Goal: Find specific page/section: Find specific page/section

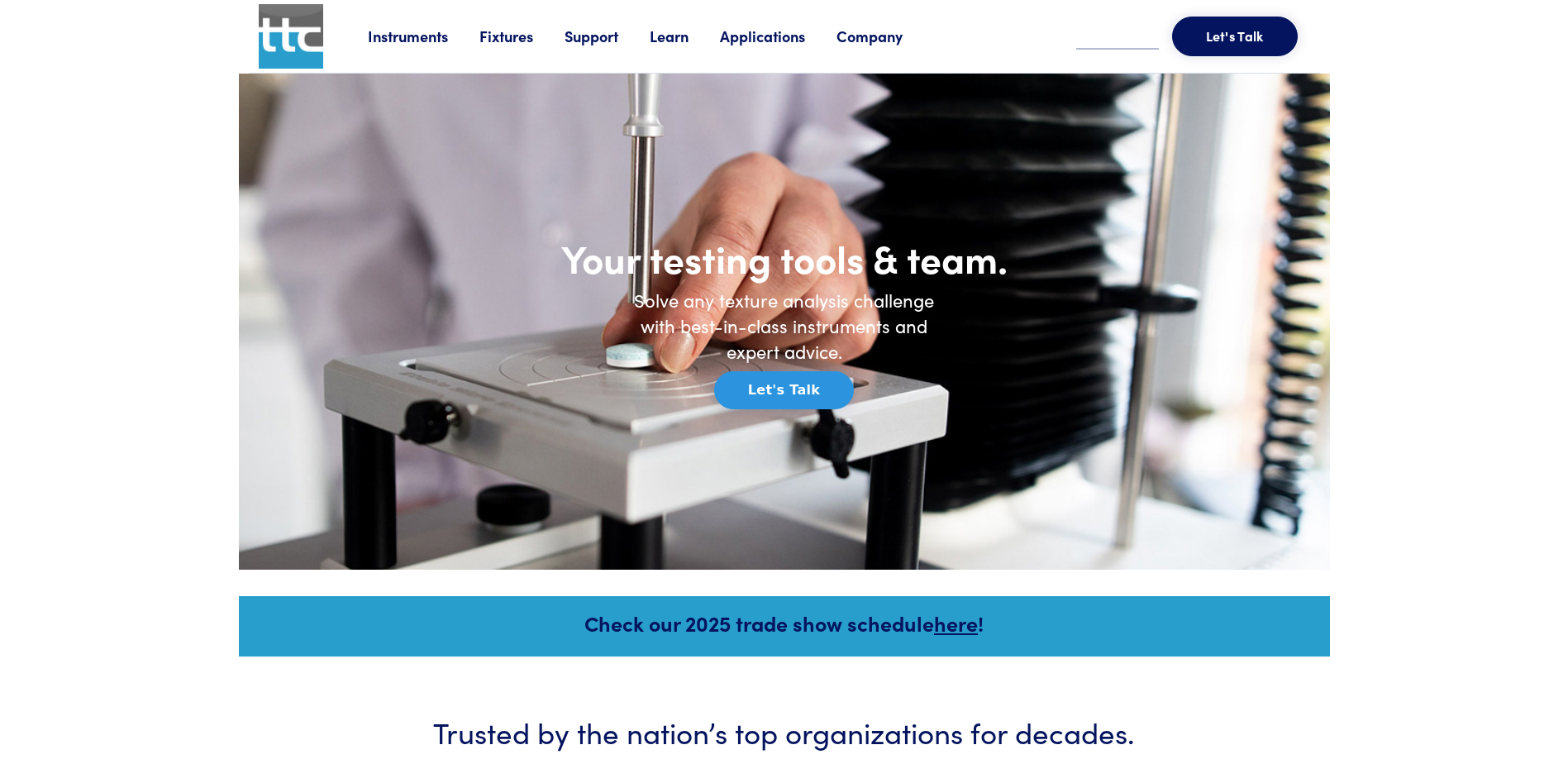
click at [409, 36] on link "Instruments" at bounding box center [423, 36] width 112 height 21
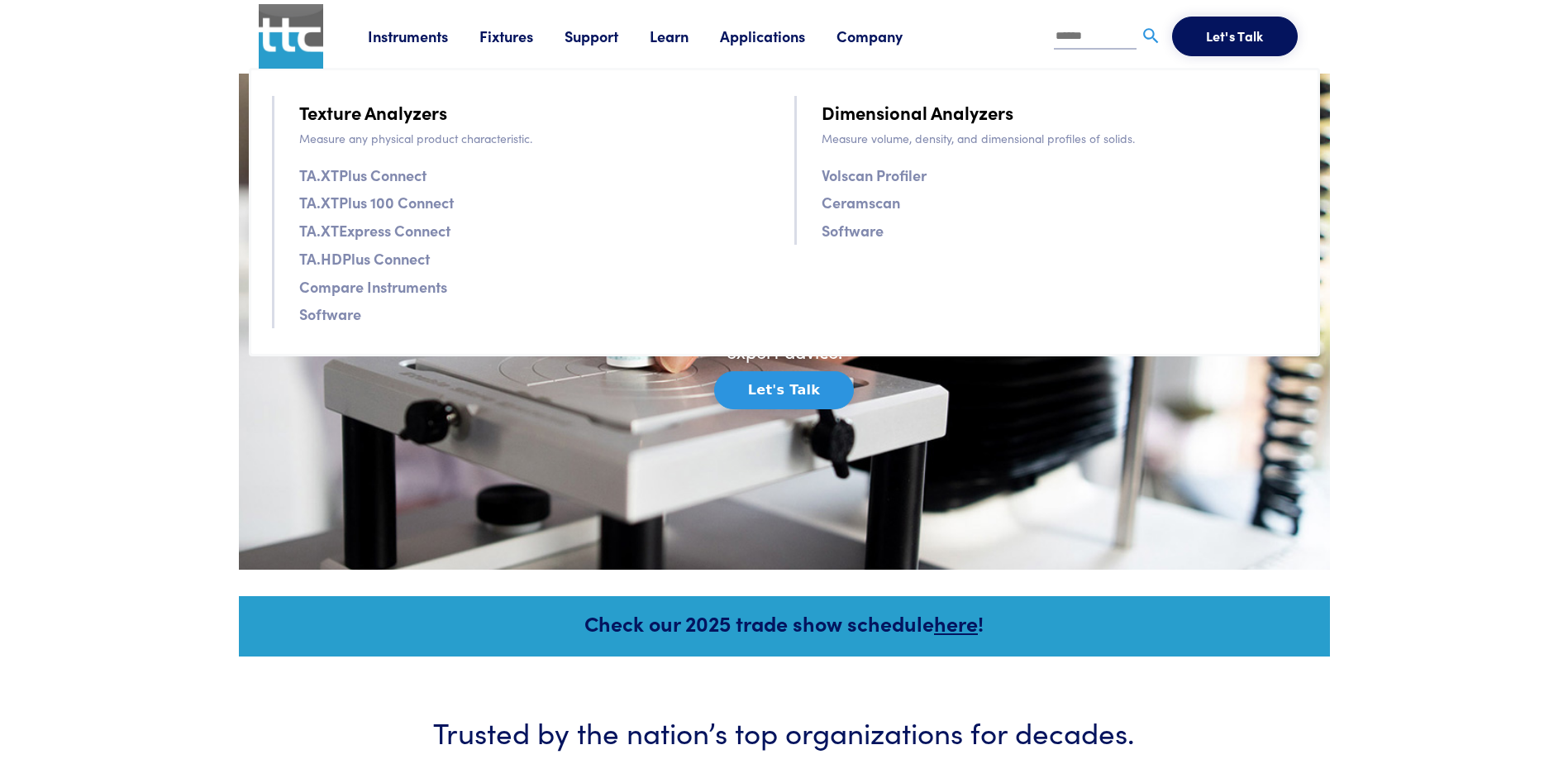
click at [364, 174] on link "TA.XTPlus Connect" at bounding box center [363, 175] width 128 height 24
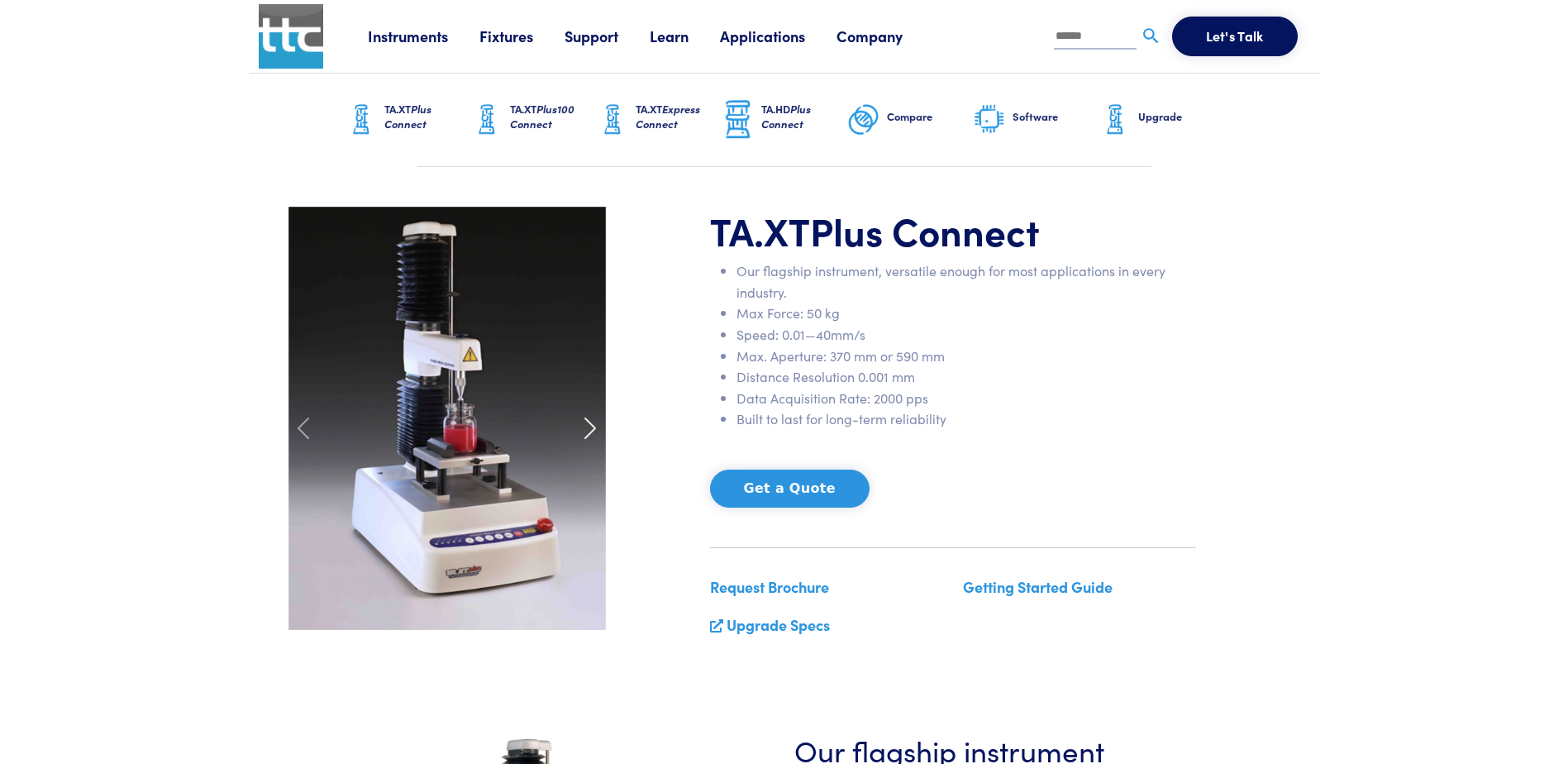
click at [591, 433] on span at bounding box center [590, 428] width 27 height 27
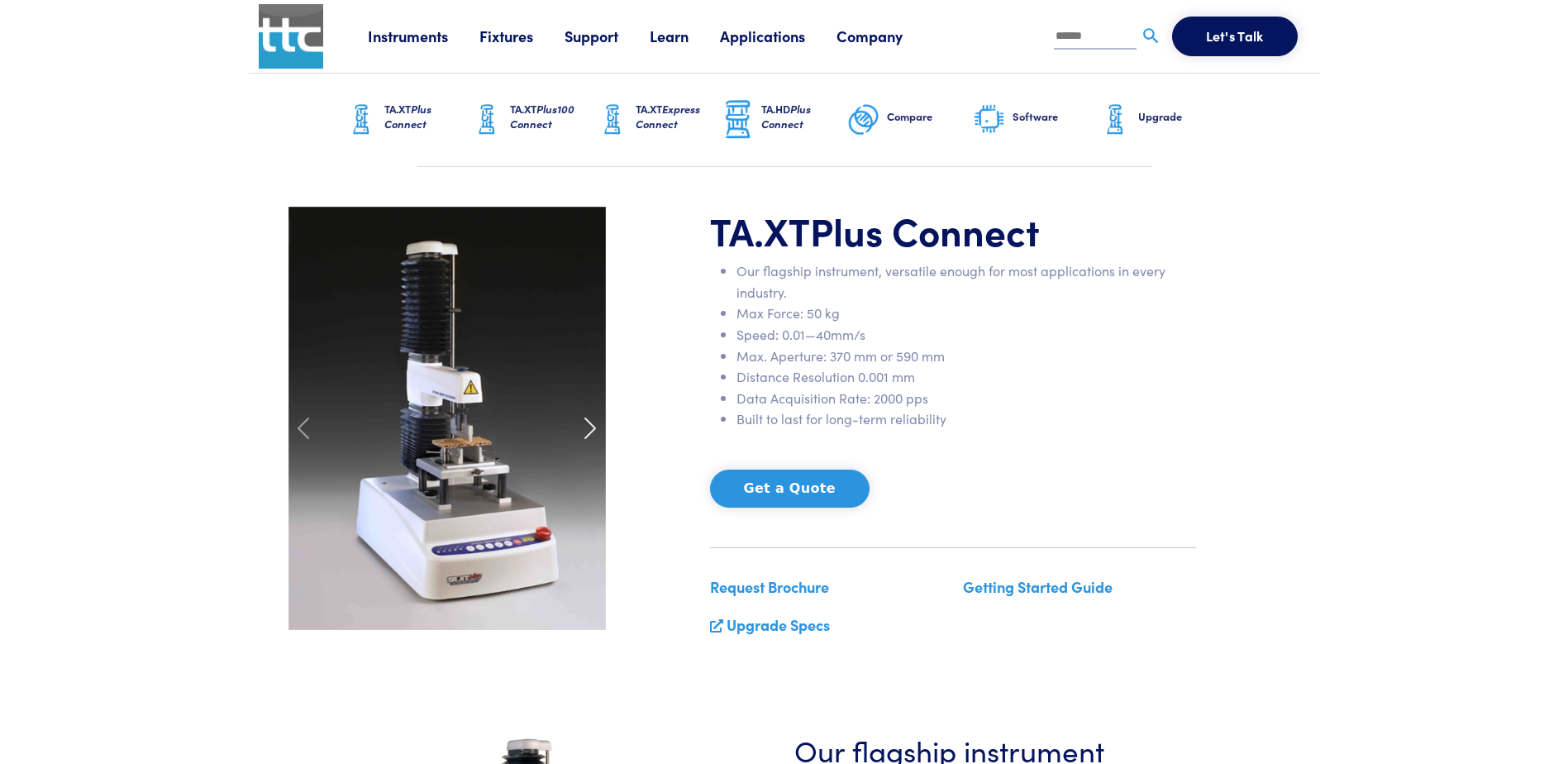
click at [591, 433] on span at bounding box center [590, 428] width 27 height 27
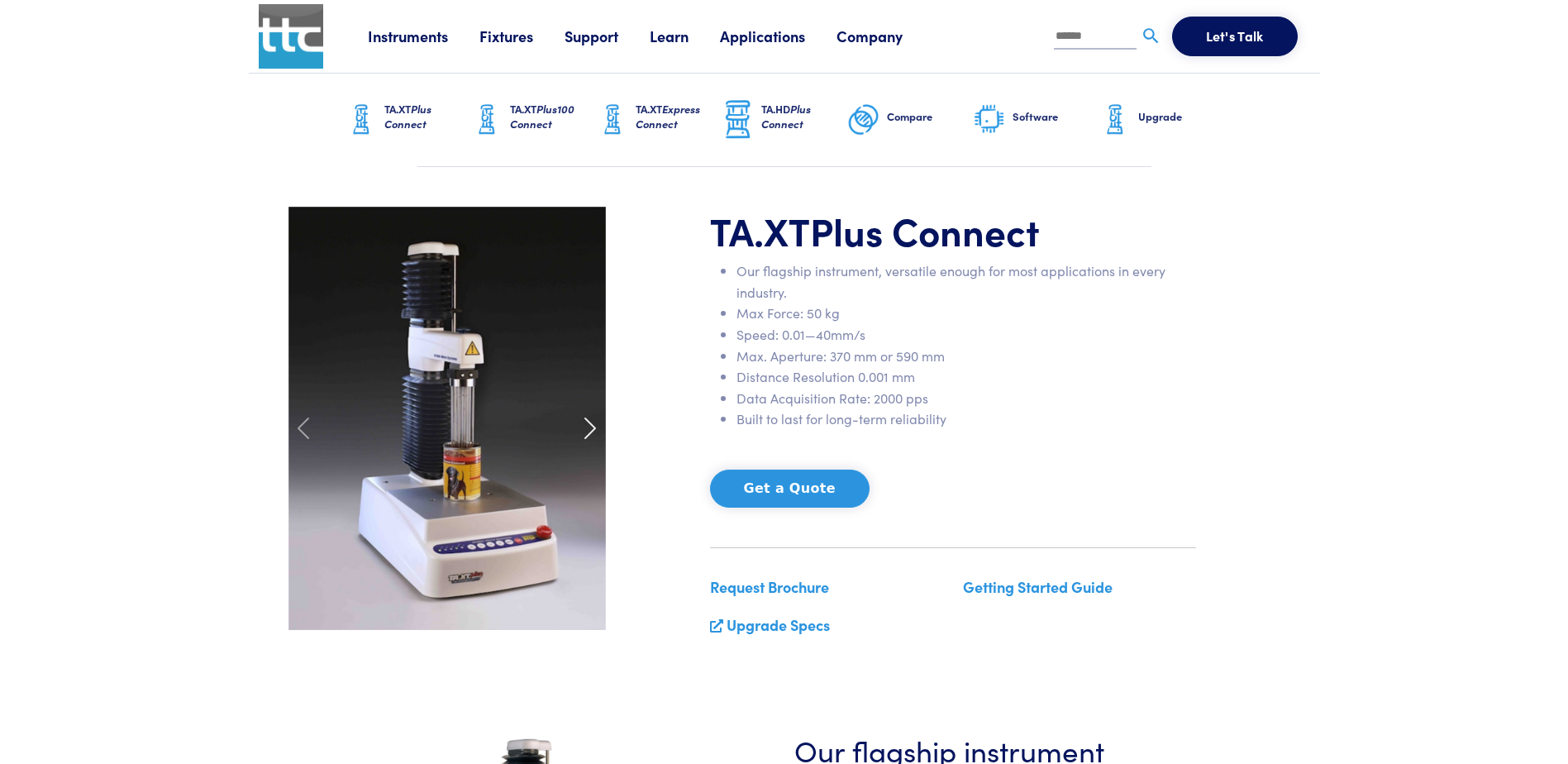
click at [591, 433] on span at bounding box center [590, 428] width 27 height 27
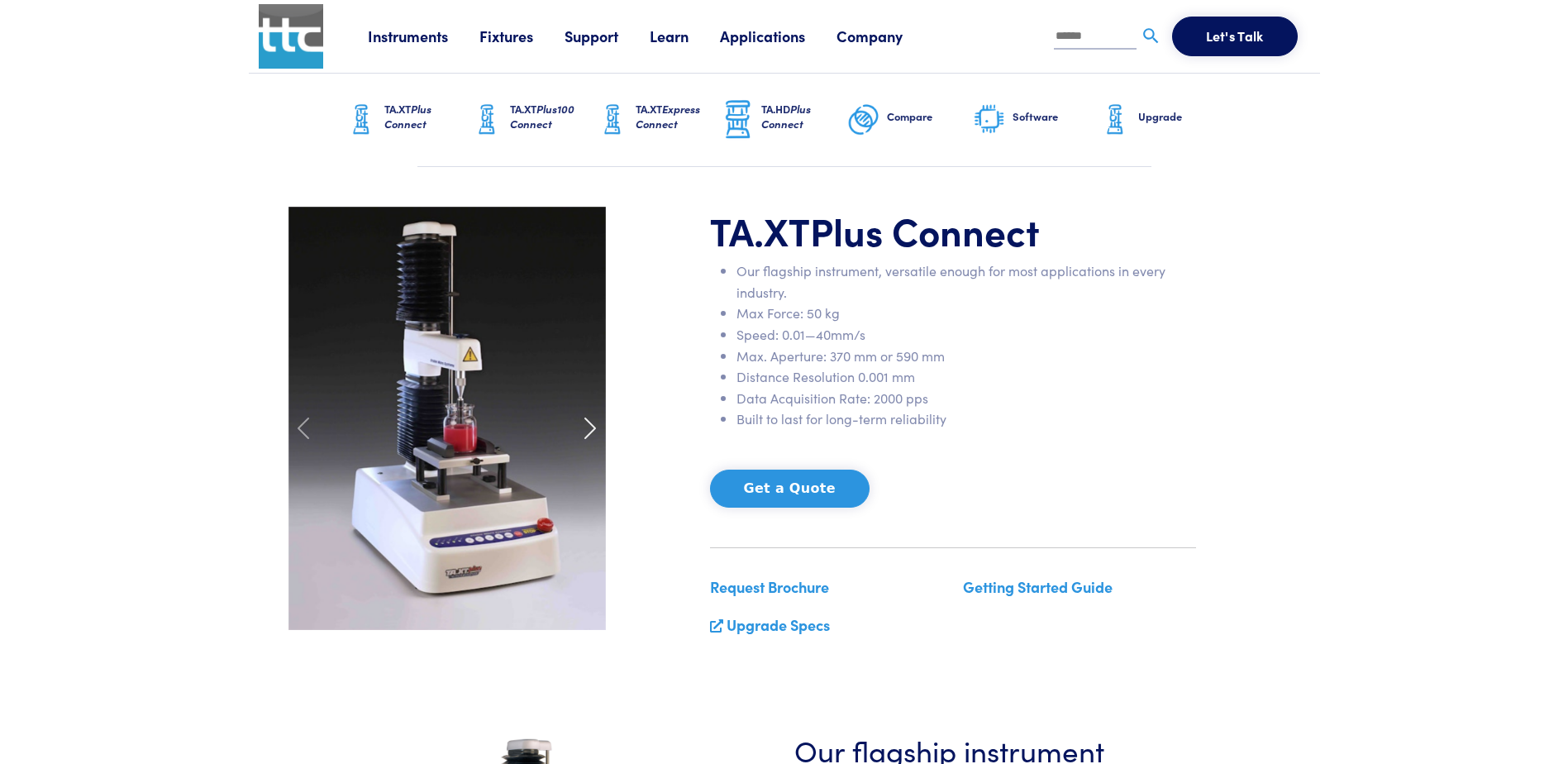
click at [591, 433] on span at bounding box center [590, 428] width 27 height 27
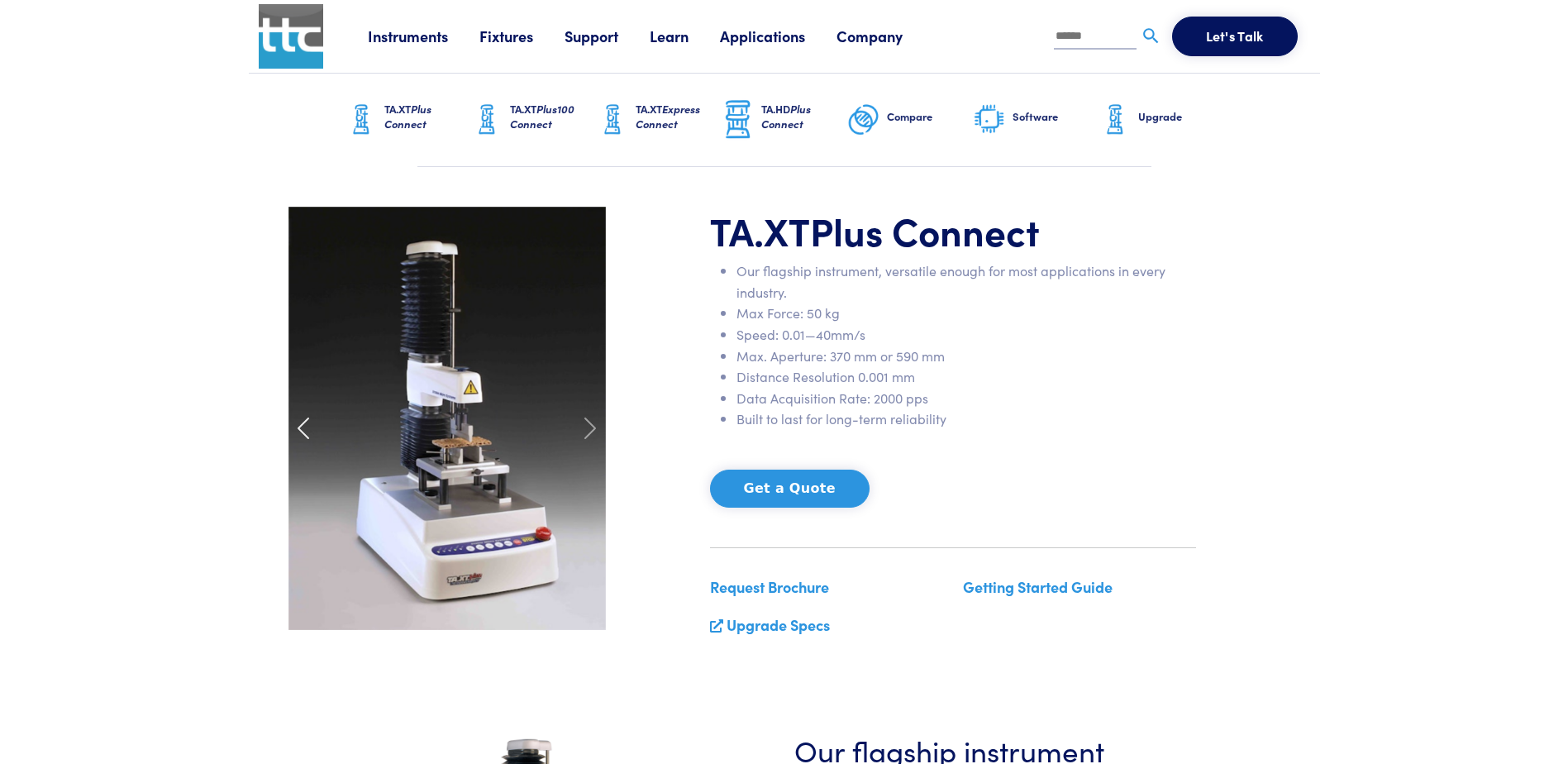
click at [302, 429] on span at bounding box center [304, 428] width 27 height 27
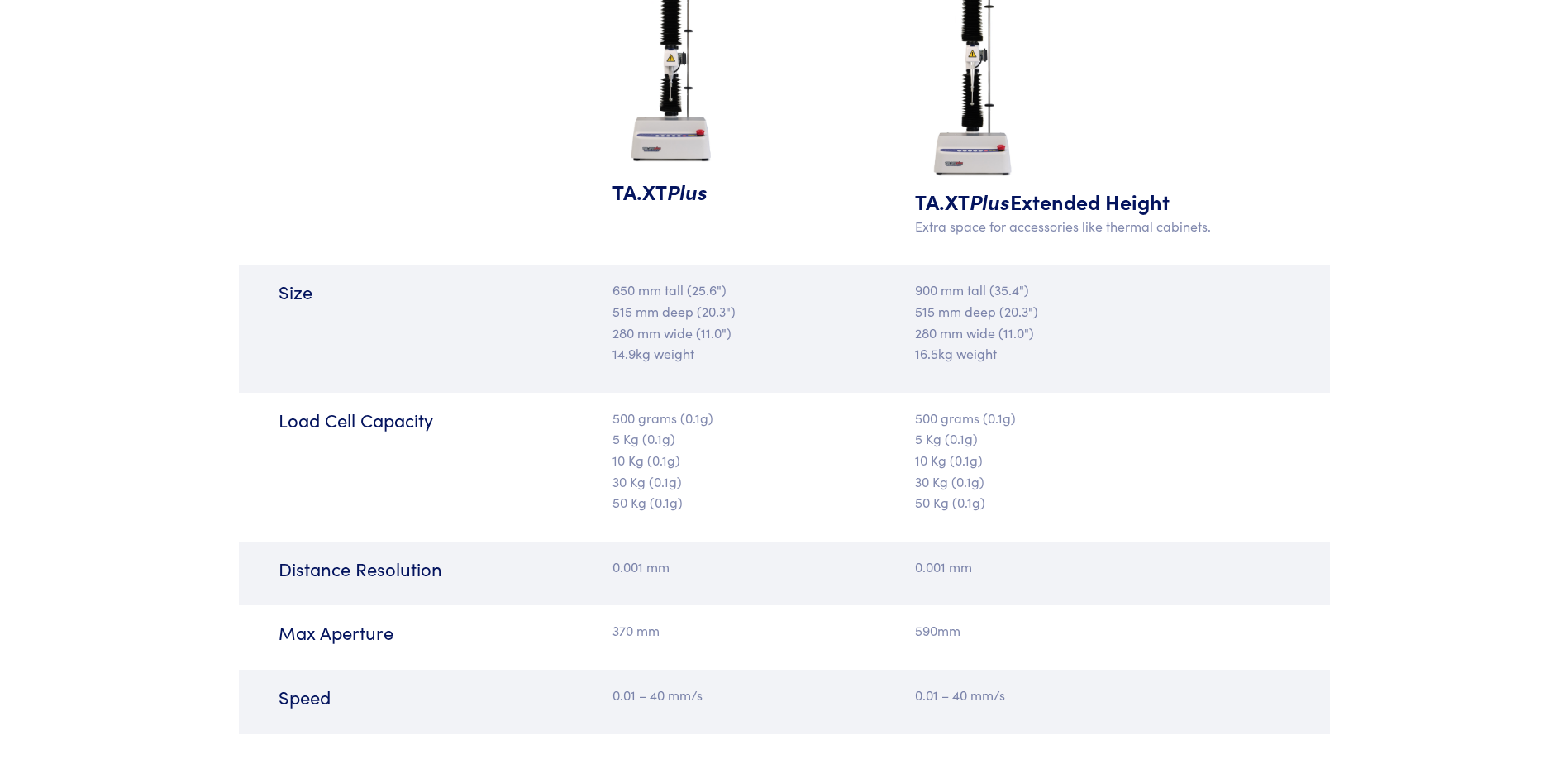
scroll to position [1819, 0]
